Goal: Task Accomplishment & Management: Use online tool/utility

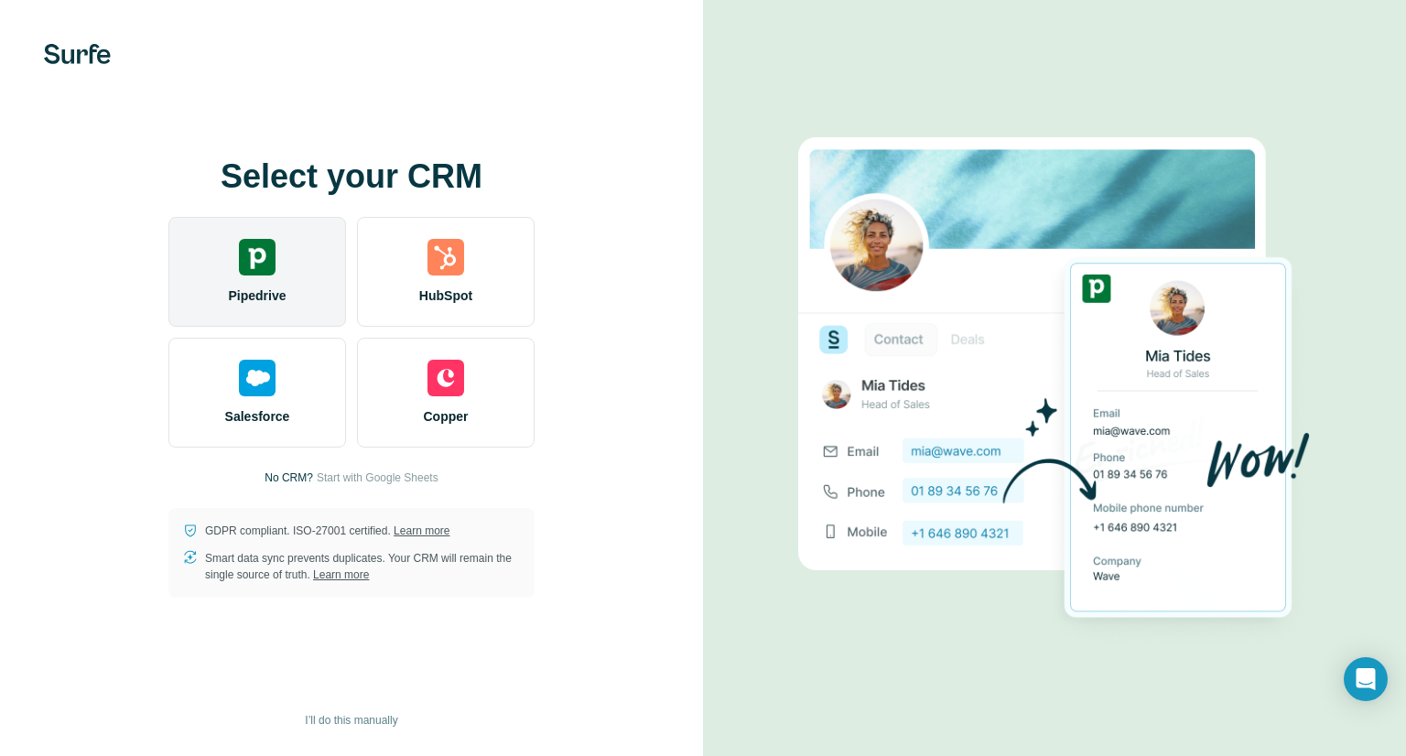
click at [225, 283] on div "Pipedrive" at bounding box center [257, 272] width 178 height 110
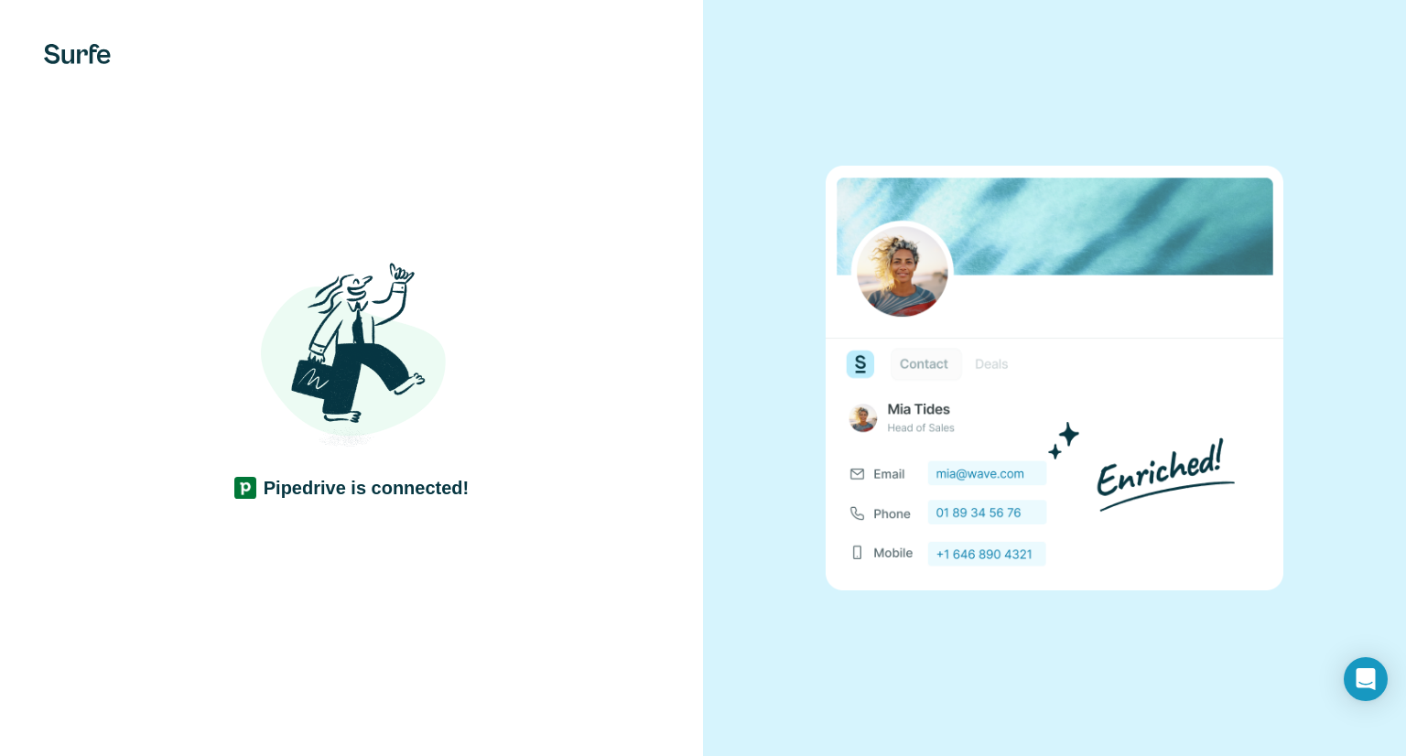
click at [636, 567] on div "Pipedrive is connected!" at bounding box center [351, 378] width 703 height 756
